Goal: Navigation & Orientation: Find specific page/section

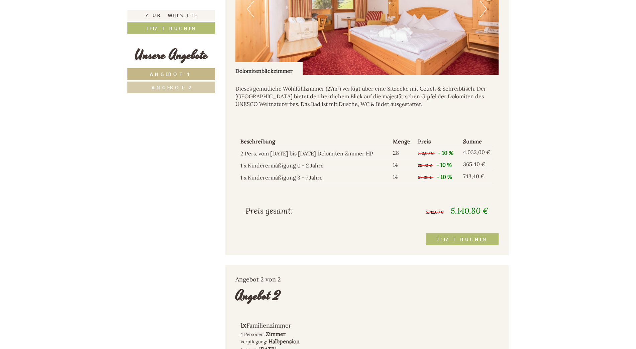
scroll to position [635, 0]
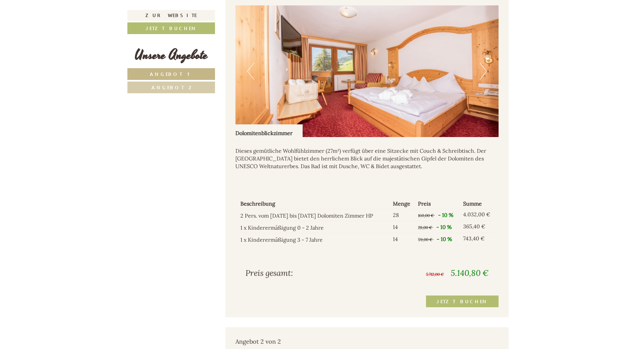
click at [197, 88] on link "Angebot 2" at bounding box center [171, 88] width 88 height 12
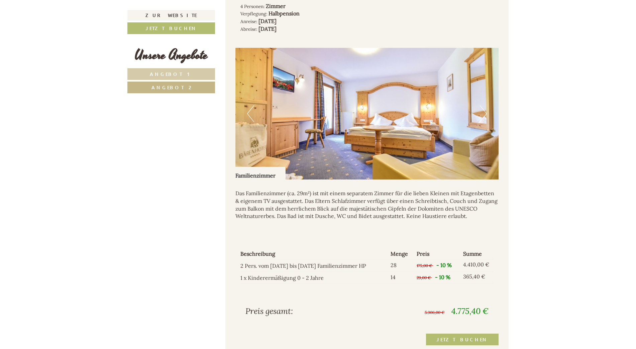
scroll to position [311, 0]
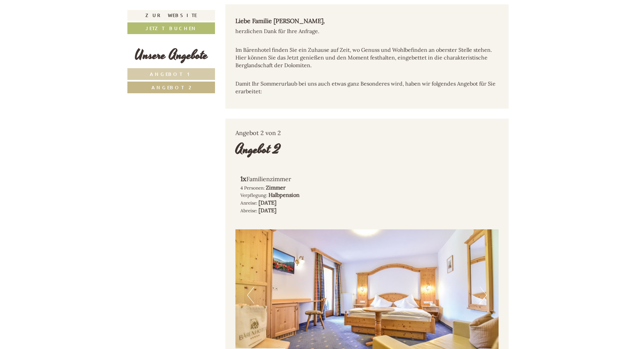
click at [190, 92] on link "Angebot 2" at bounding box center [171, 88] width 88 height 12
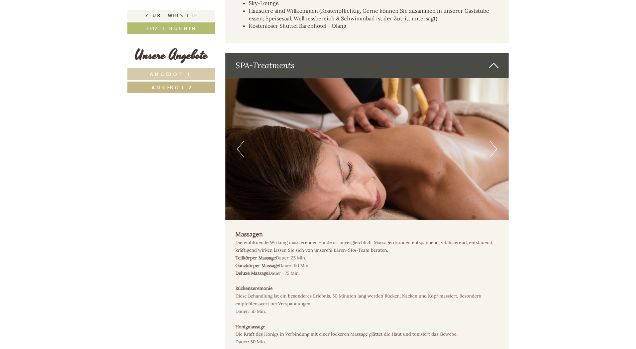
scroll to position [1396, 0]
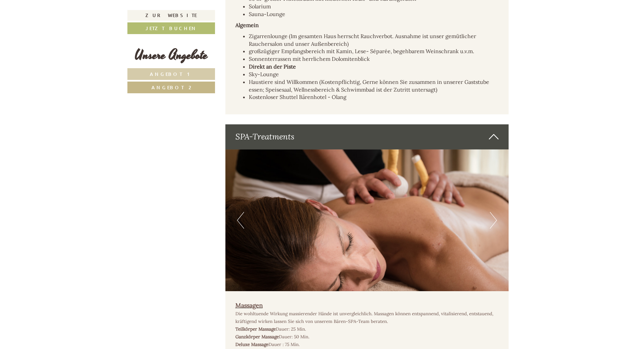
click at [197, 76] on link "Angebot 1" at bounding box center [171, 74] width 88 height 12
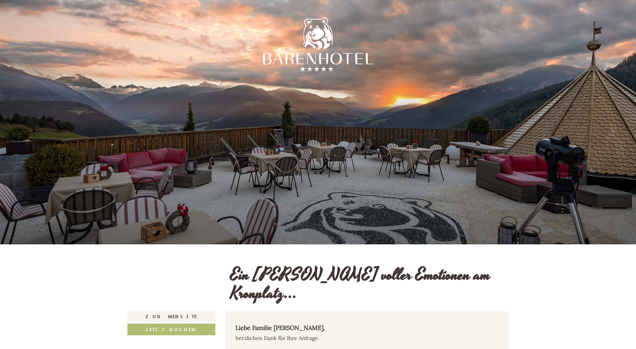
scroll to position [0, 0]
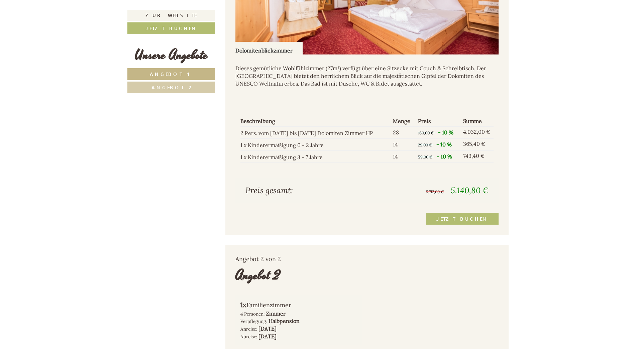
scroll to position [635, 0]
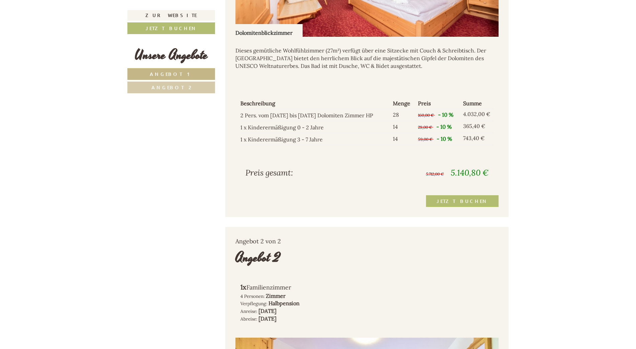
click at [164, 92] on link "Angebot 2" at bounding box center [171, 88] width 88 height 12
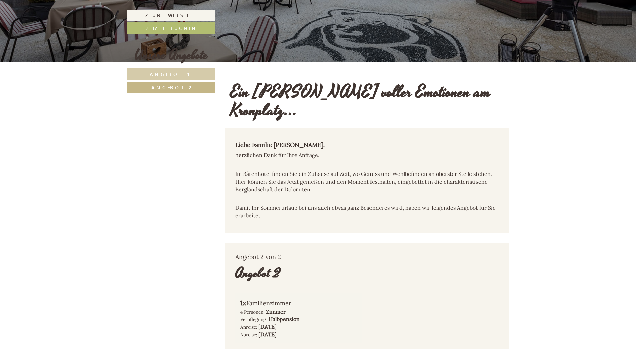
scroll to position [144, 0]
